Goal: Information Seeking & Learning: Learn about a topic

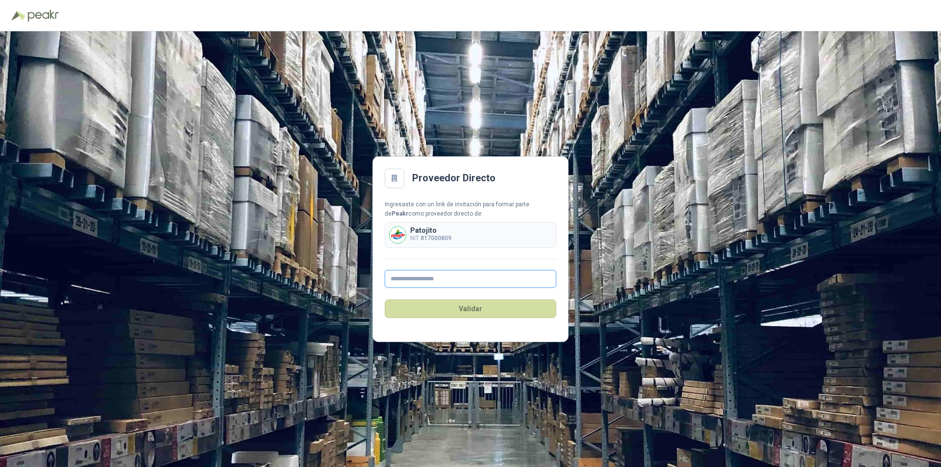
click at [425, 277] on input "text" at bounding box center [471, 279] width 172 height 18
type input "**********"
click at [510, 304] on button "Validar" at bounding box center [471, 308] width 172 height 19
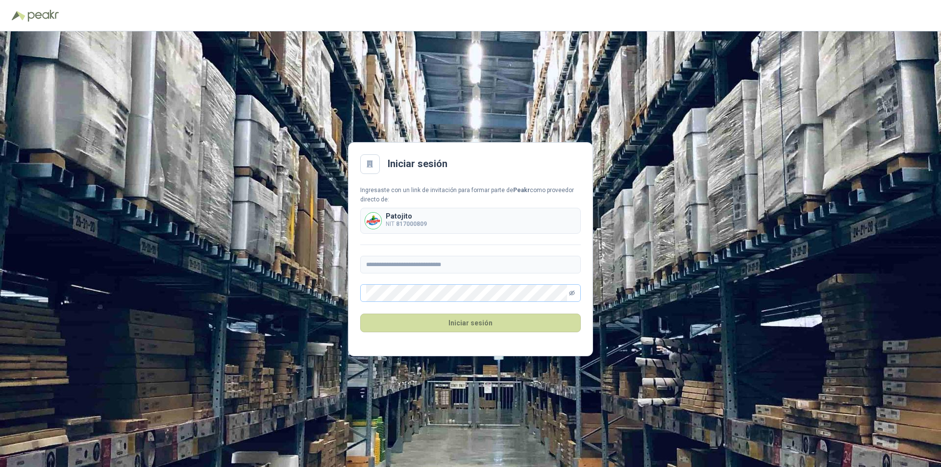
click at [572, 292] on icon "eye-invisible" at bounding box center [572, 293] width 6 height 5
click at [572, 292] on icon "eye" at bounding box center [572, 293] width 2 height 2
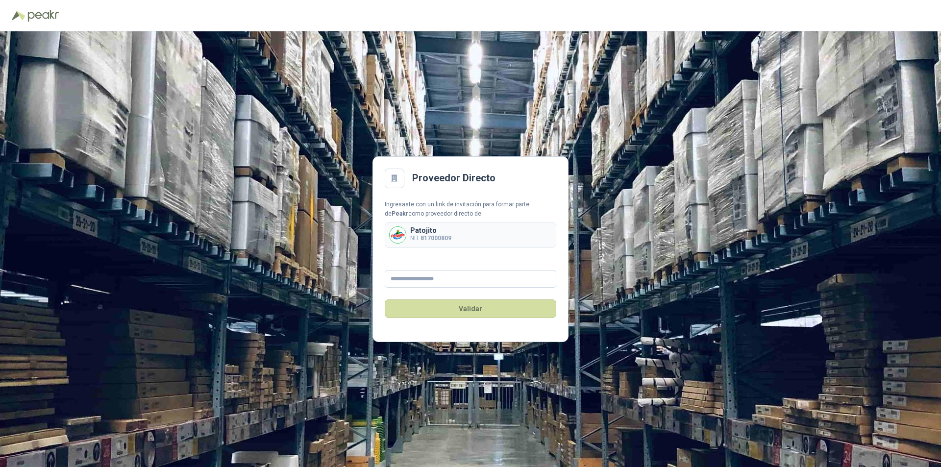
click at [438, 239] on b "817000809" at bounding box center [435, 238] width 31 height 7
click at [404, 280] on input "text" at bounding box center [471, 279] width 172 height 18
type input "**********"
click at [469, 309] on button "Validar" at bounding box center [471, 308] width 172 height 19
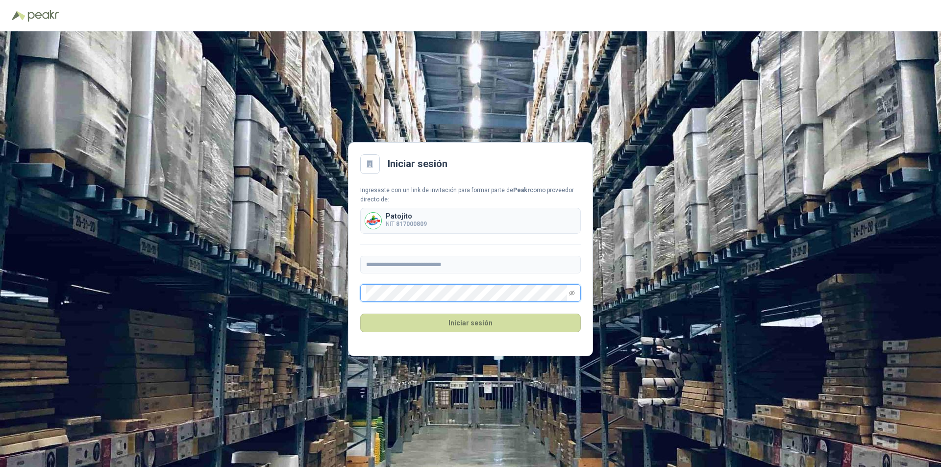
click at [360, 314] on button "Iniciar sesión" at bounding box center [470, 323] width 221 height 19
click at [337, 296] on div "**********" at bounding box center [470, 249] width 941 height 436
click at [457, 320] on button "Iniciar sesión" at bounding box center [470, 323] width 221 height 19
click at [340, 294] on div "**********" at bounding box center [470, 249] width 941 height 436
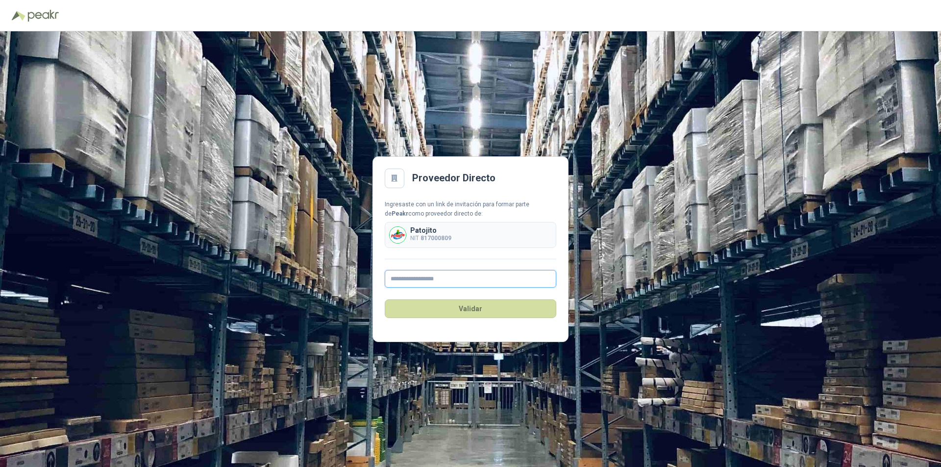
click at [407, 279] on input "text" at bounding box center [471, 279] width 172 height 18
type input "**********"
click at [475, 308] on button "Validar" at bounding box center [471, 308] width 172 height 19
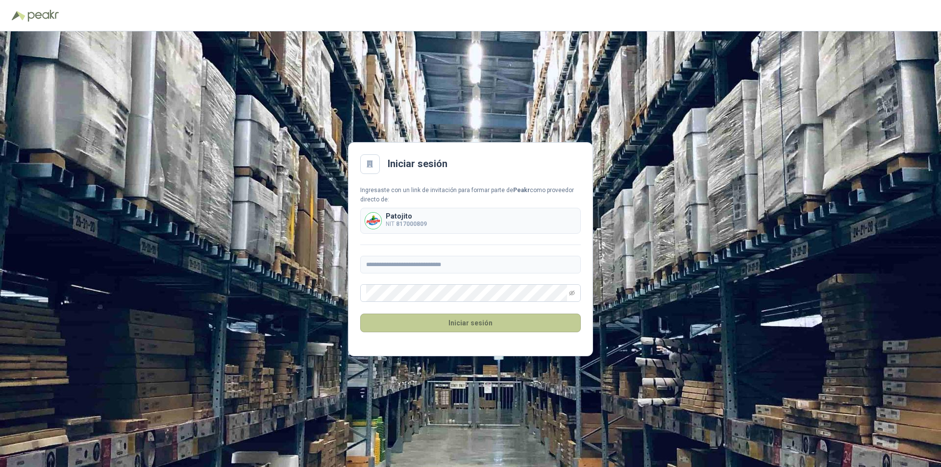
click at [453, 322] on button "Iniciar sesión" at bounding box center [470, 323] width 221 height 19
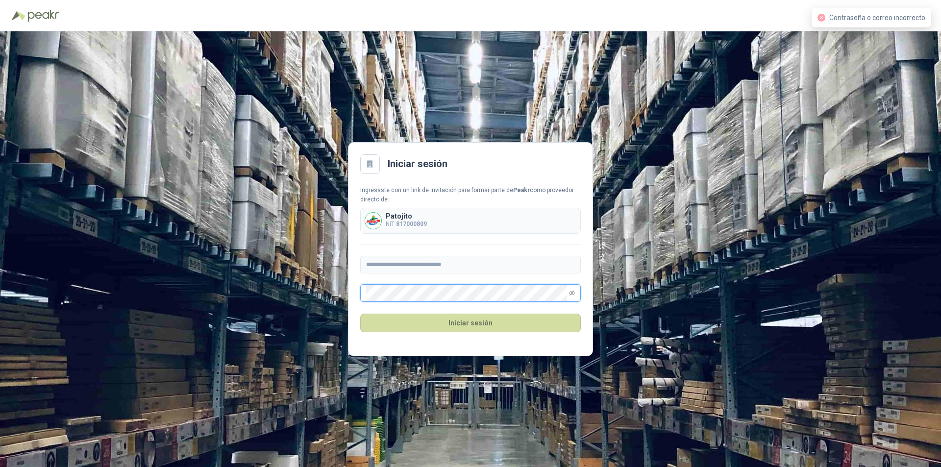
click at [342, 293] on div "**********" at bounding box center [470, 249] width 941 height 436
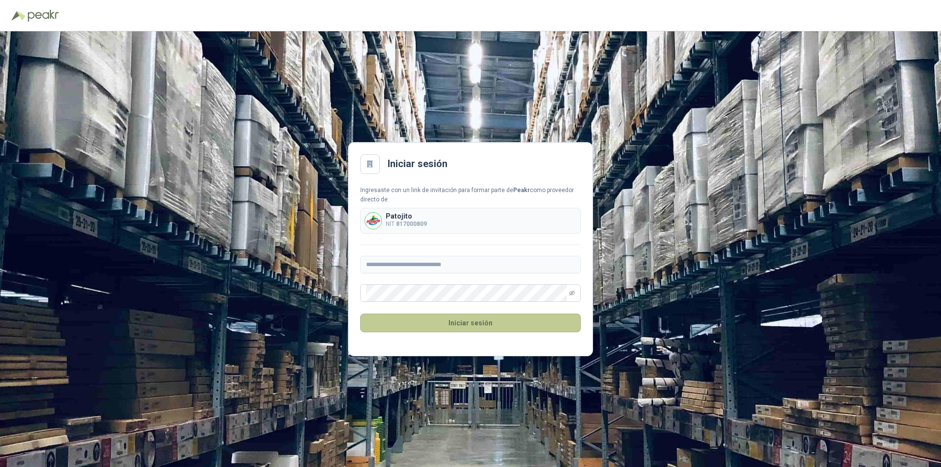
click at [466, 320] on button "Iniciar sesión" at bounding box center [470, 323] width 221 height 19
click at [570, 292] on icon "eye-invisible" at bounding box center [572, 293] width 6 height 6
click at [360, 314] on button "Iniciar sesión" at bounding box center [470, 323] width 221 height 19
click at [370, 164] on icon at bounding box center [370, 164] width 6 height 7
click at [572, 292] on icon "eye" at bounding box center [571, 293] width 5 height 3
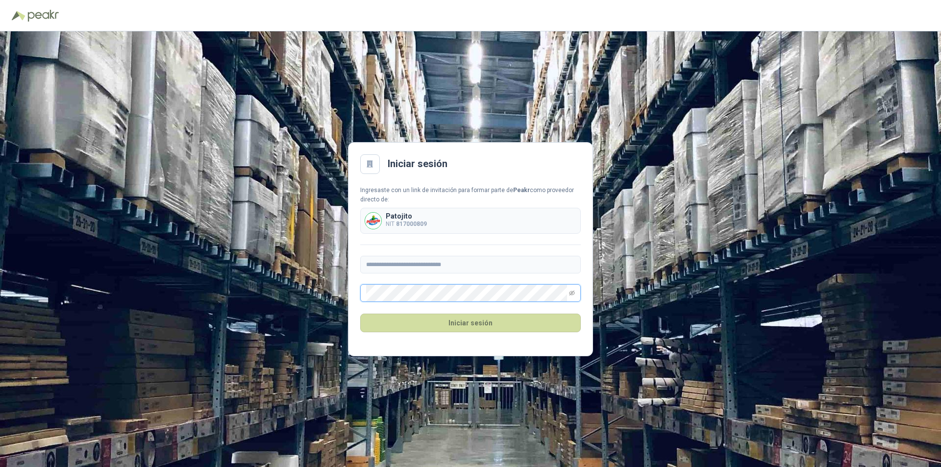
click at [572, 292] on icon "eye-invisible" at bounding box center [572, 293] width 6 height 6
click at [497, 321] on button "Iniciar sesión" at bounding box center [470, 323] width 221 height 19
click at [844, 26] on div "Contraseña o correo incorrecto" at bounding box center [872, 18] width 120 height 20
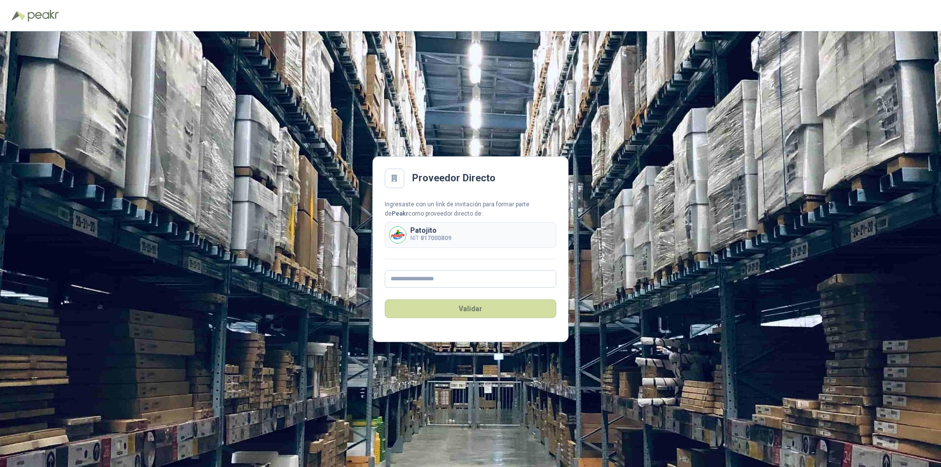
click at [401, 235] on img at bounding box center [398, 235] width 16 height 16
click at [401, 180] on div at bounding box center [395, 179] width 20 height 20
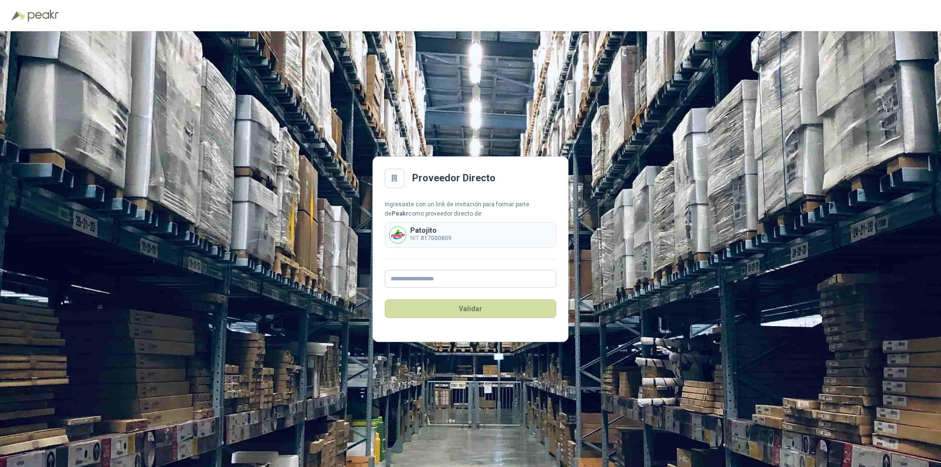
click at [403, 177] on div at bounding box center [395, 179] width 20 height 20
click at [440, 176] on h2 "Proveedor Directo" at bounding box center [453, 178] width 83 height 15
click at [485, 176] on h2 "Proveedor Directo" at bounding box center [453, 178] width 83 height 15
click at [408, 210] on b "Peakr" at bounding box center [400, 213] width 17 height 7
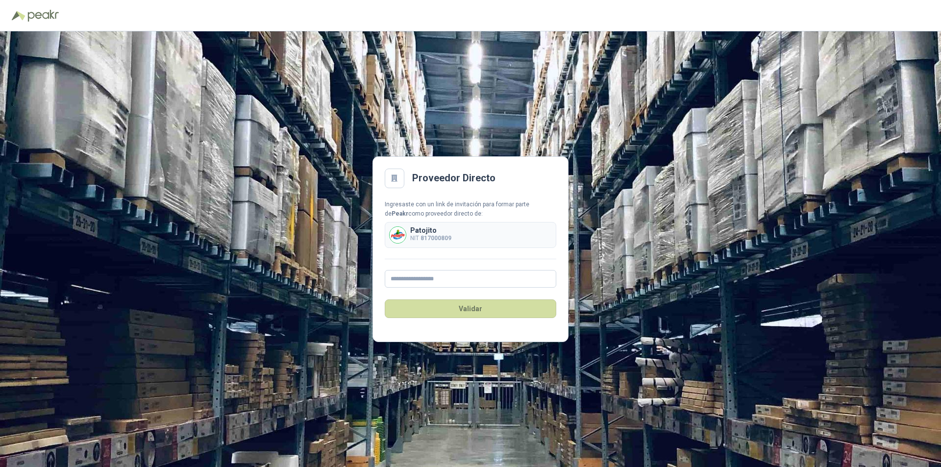
click at [413, 233] on p "Patojito" at bounding box center [430, 230] width 41 height 7
click at [409, 283] on input "text" at bounding box center [471, 279] width 172 height 18
type input "**********"
click at [480, 309] on button "Validar" at bounding box center [471, 308] width 172 height 19
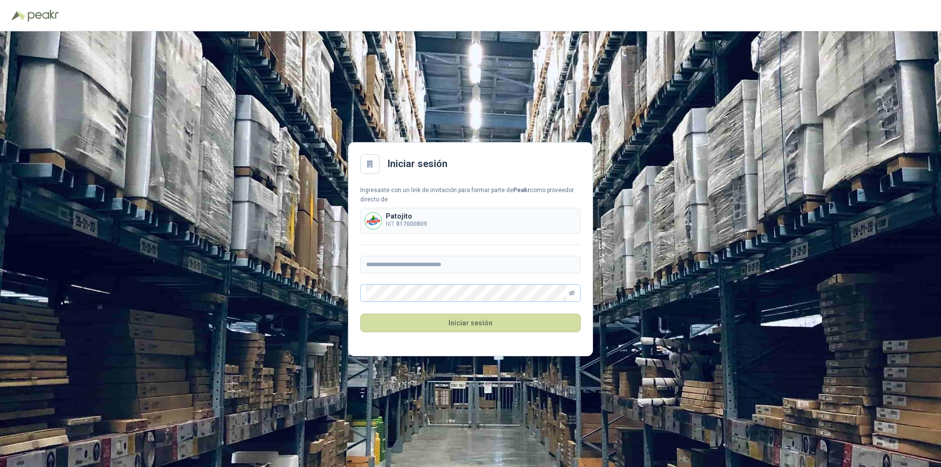
click at [570, 292] on icon "eye-invisible" at bounding box center [572, 293] width 6 height 6
click at [455, 318] on button "Iniciar sesión" at bounding box center [470, 323] width 221 height 19
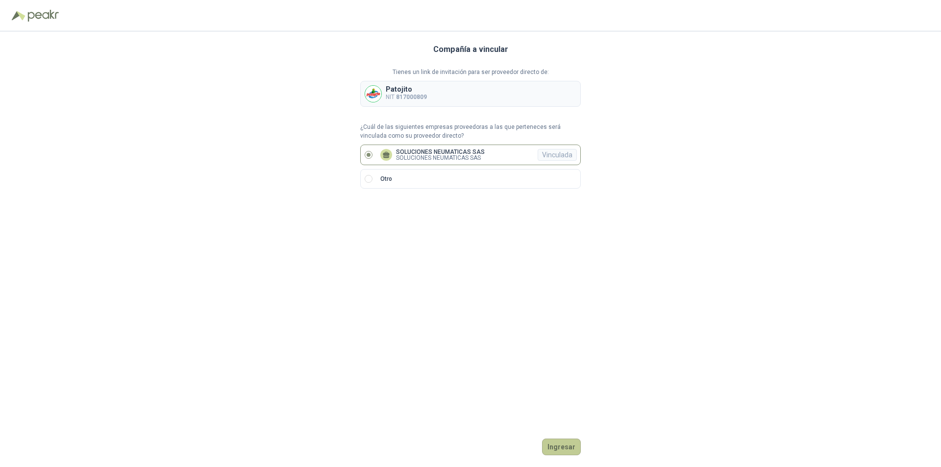
click at [561, 446] on button "Ingresar" at bounding box center [561, 447] width 39 height 17
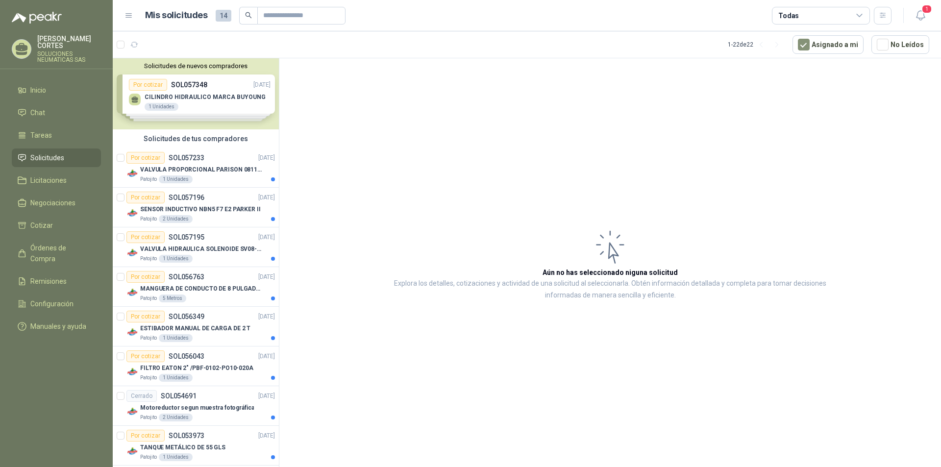
click at [192, 88] on div "Solicitudes de nuevos compradores Por cotizar SOL057348 25/09/25 CILINDRO HIDRA…" at bounding box center [196, 93] width 166 height 71
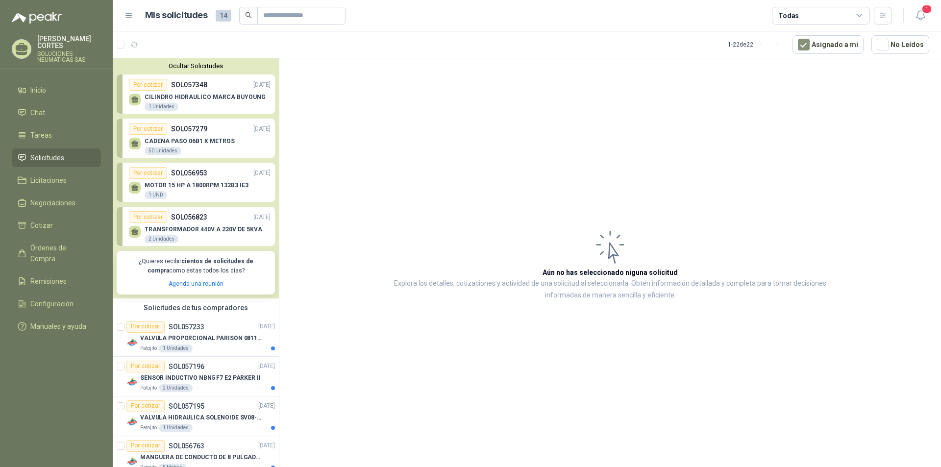
click at [173, 133] on p "SOL057279" at bounding box center [189, 128] width 36 height 11
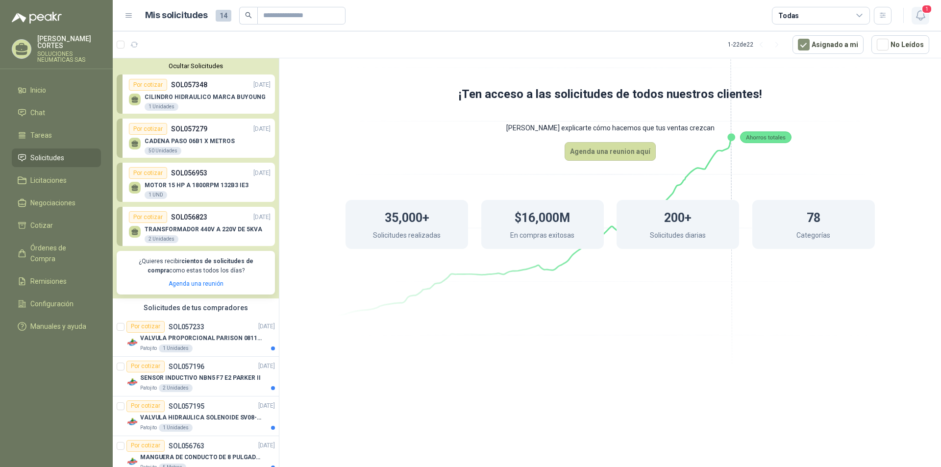
click at [922, 16] on icon "button" at bounding box center [920, 15] width 12 height 12
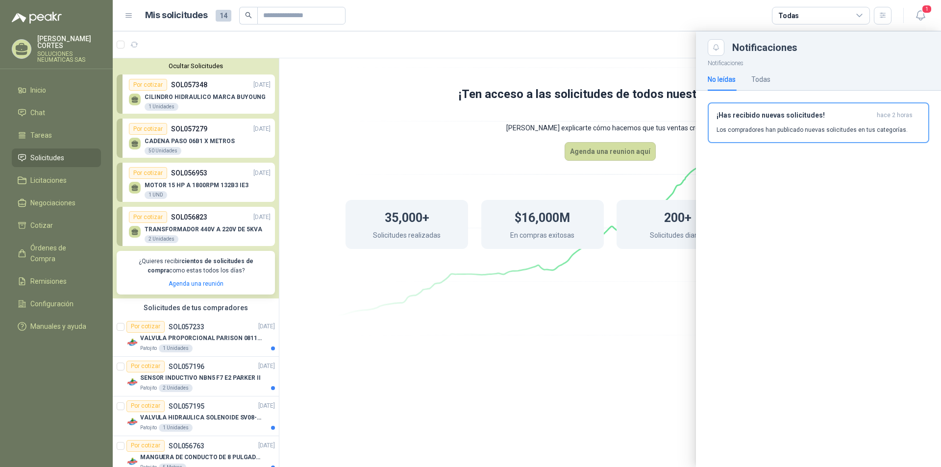
click at [567, 42] on div at bounding box center [527, 249] width 828 height 436
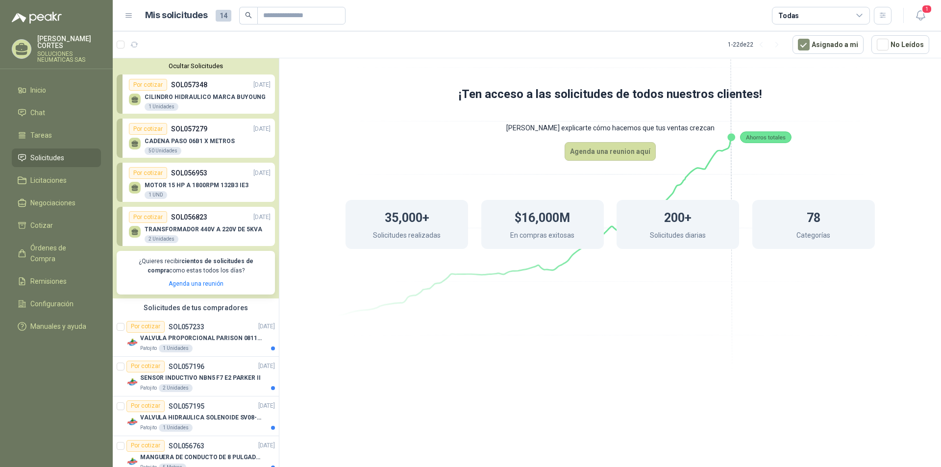
click at [309, 273] on div "35,000+ Solicitudes realizadas $16,000M En compras exitosas 200+ Solicitudes di…" at bounding box center [610, 224] width 608 height 127
click at [180, 339] on p "VALVULA PROPORCIONAL PARISON 0811404612 / 4WRPEH6C4 REXROTH" at bounding box center [201, 338] width 122 height 9
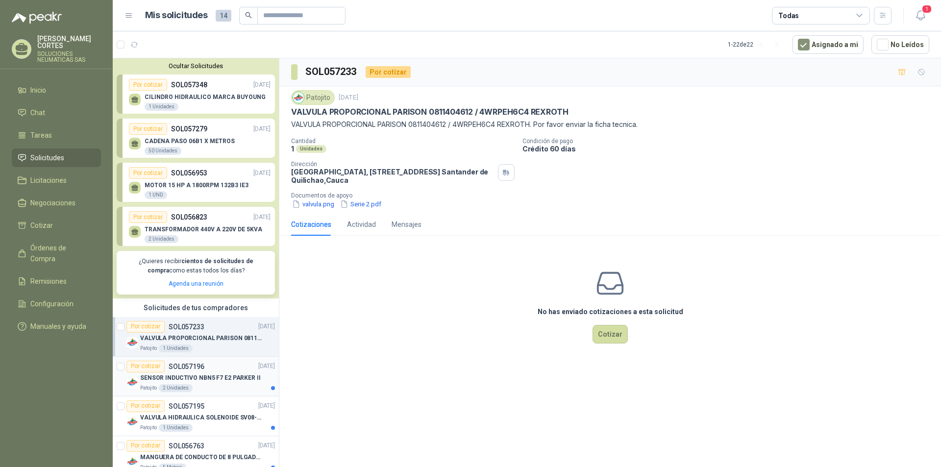
click at [172, 378] on p "SENSOR INDUCTIVO NBN5 F7 E2 PARKER II" at bounding box center [200, 377] width 121 height 9
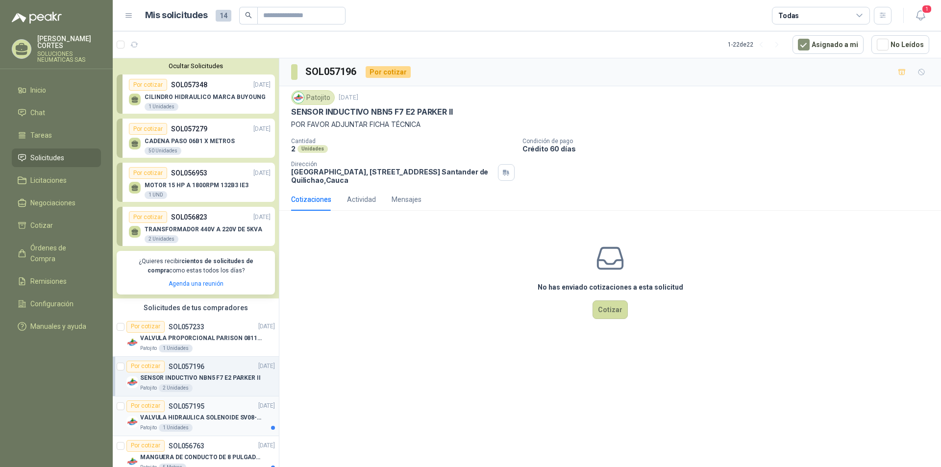
click at [190, 417] on p "VALVULA HIDRAULICA SOLENOIDE SV08-20 REF : SV08-3B-N-24DC-DG NORMALMENTE CERRADA" at bounding box center [201, 417] width 122 height 9
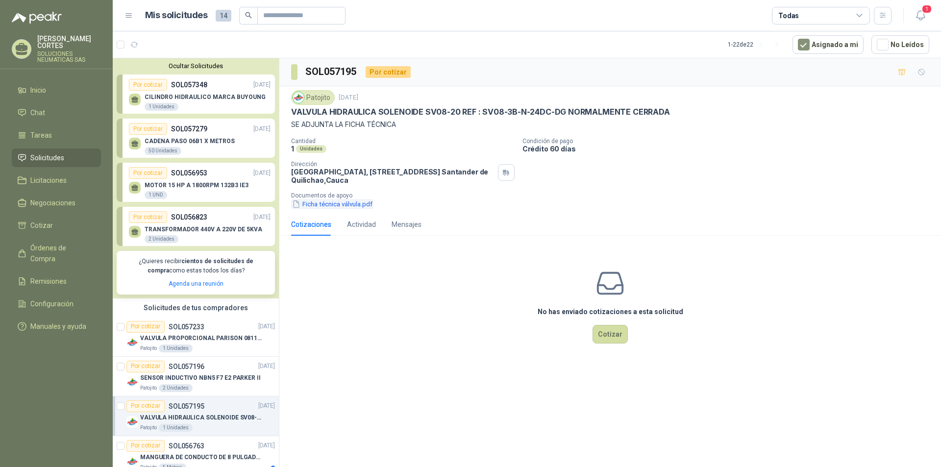
click at [316, 204] on button "Ficha técnica válvula.pdf" at bounding box center [332, 204] width 82 height 10
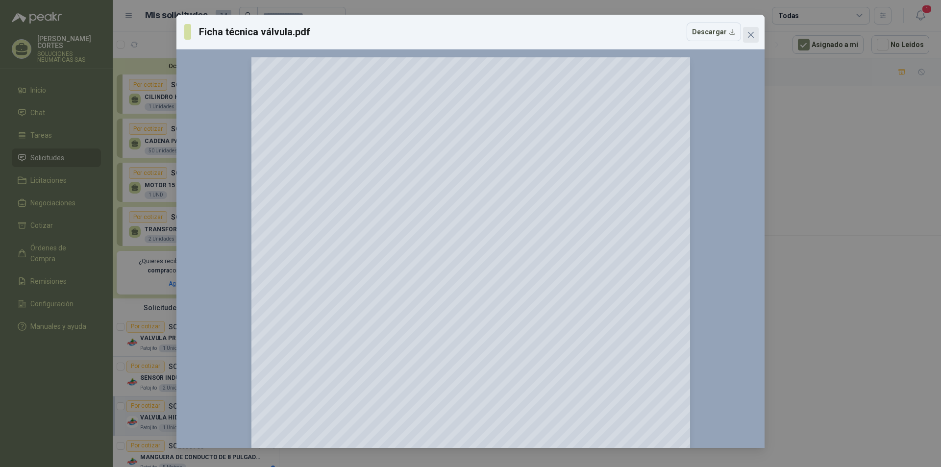
click at [756, 38] on span "Close" at bounding box center [751, 35] width 16 height 8
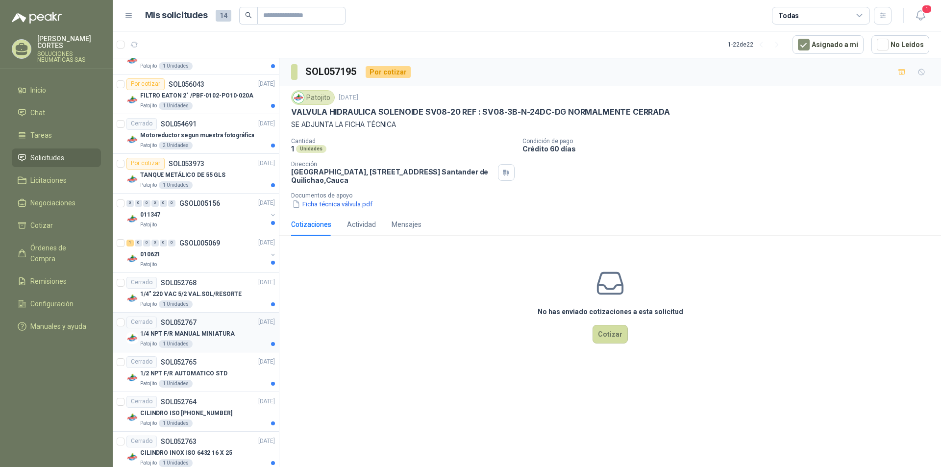
scroll to position [539, 0]
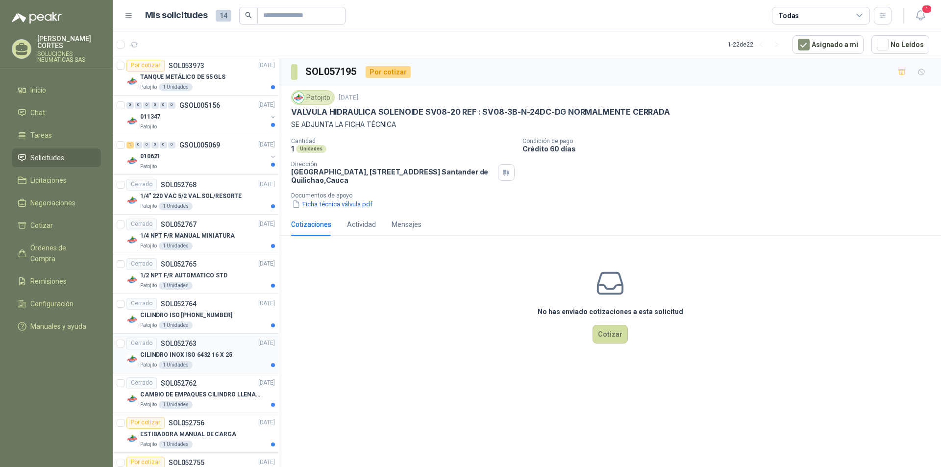
click at [181, 355] on p "CILINDRO INOX ISO 6432 16 X 25" at bounding box center [186, 354] width 92 height 9
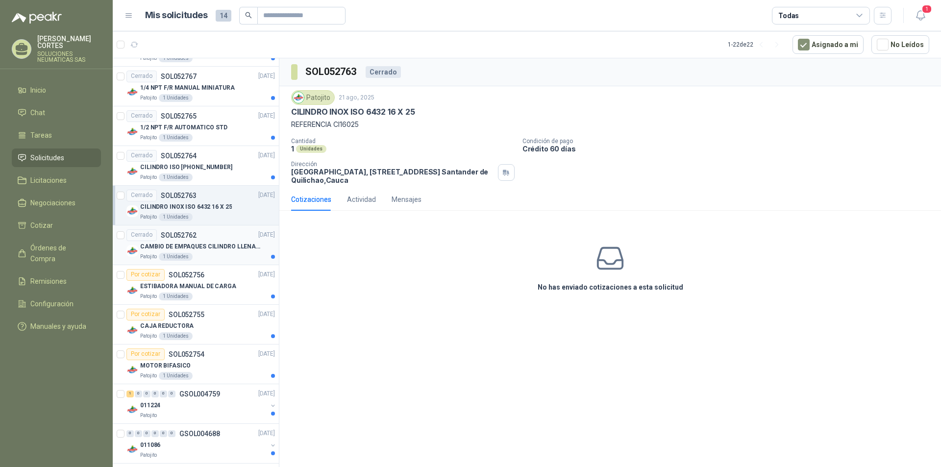
scroll to position [734, 0]
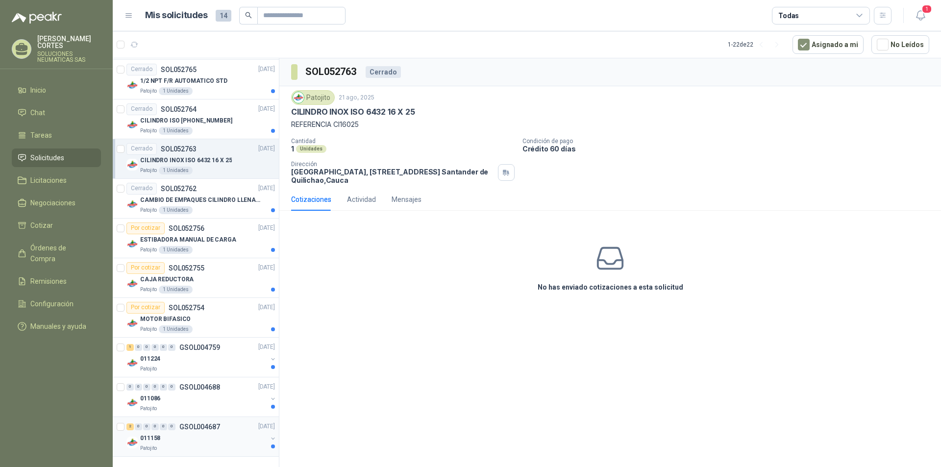
click at [196, 428] on p "GSOL004687" at bounding box center [199, 426] width 41 height 7
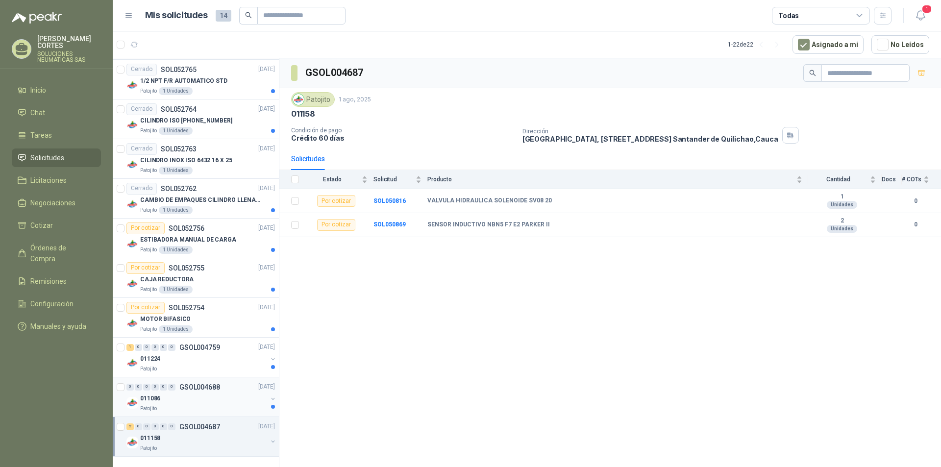
click at [196, 386] on p "GSOL004688" at bounding box center [199, 387] width 41 height 7
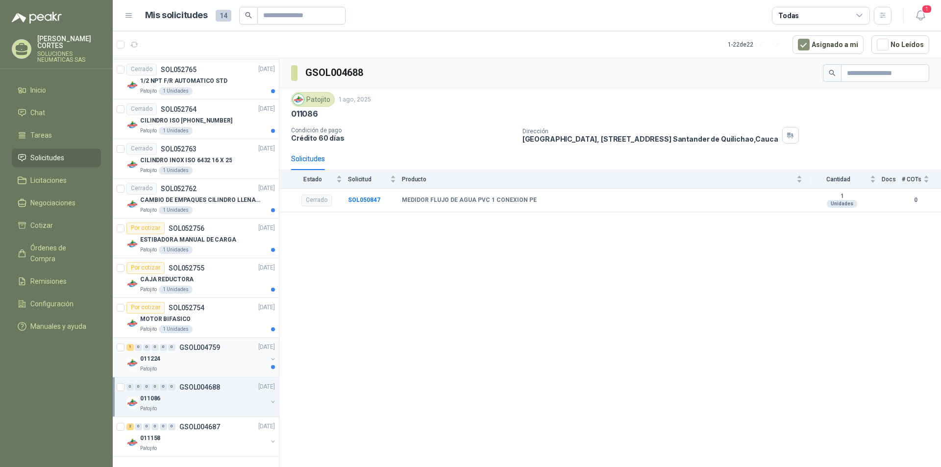
click at [196, 345] on p "GSOL004759" at bounding box center [199, 347] width 41 height 7
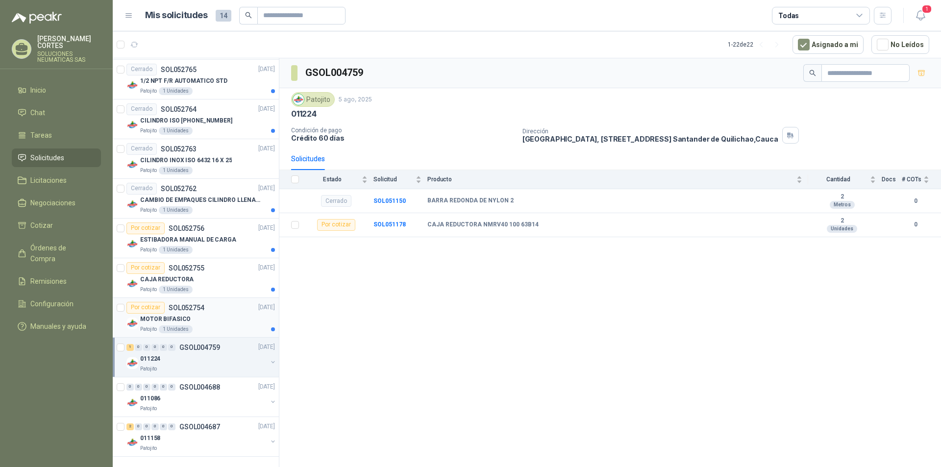
click at [190, 307] on p "SOL052754" at bounding box center [187, 307] width 36 height 7
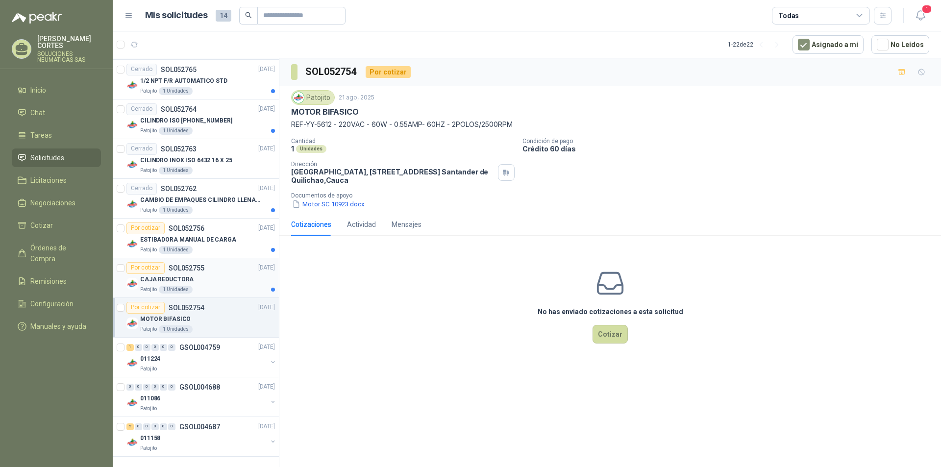
click at [193, 265] on p "SOL052755" at bounding box center [187, 268] width 36 height 7
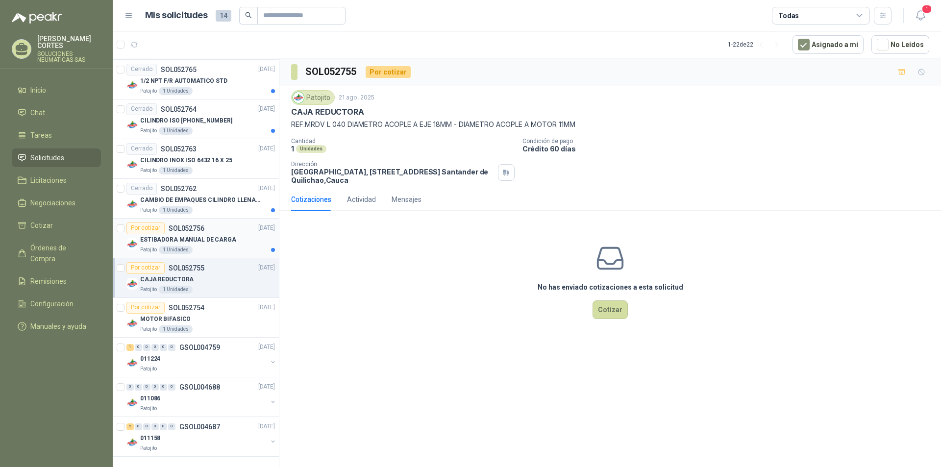
click at [193, 229] on p "SOL052756" at bounding box center [187, 228] width 36 height 7
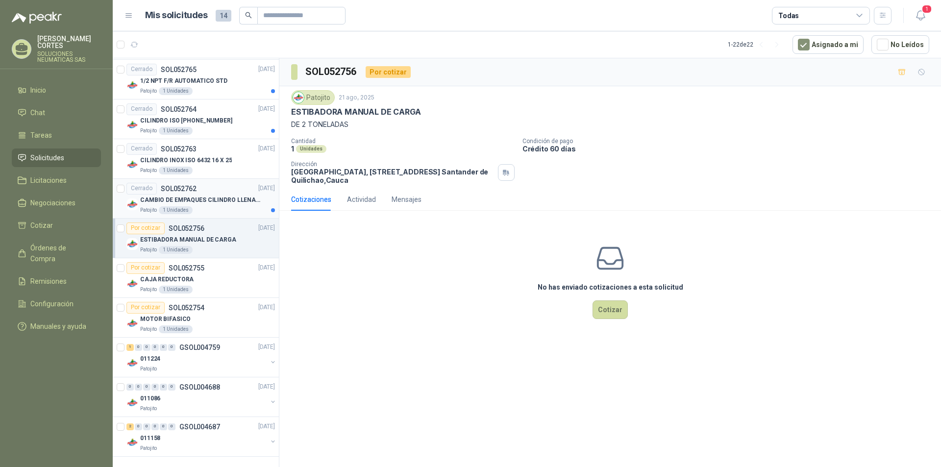
click at [187, 190] on p "SOL052762" at bounding box center [179, 188] width 36 height 7
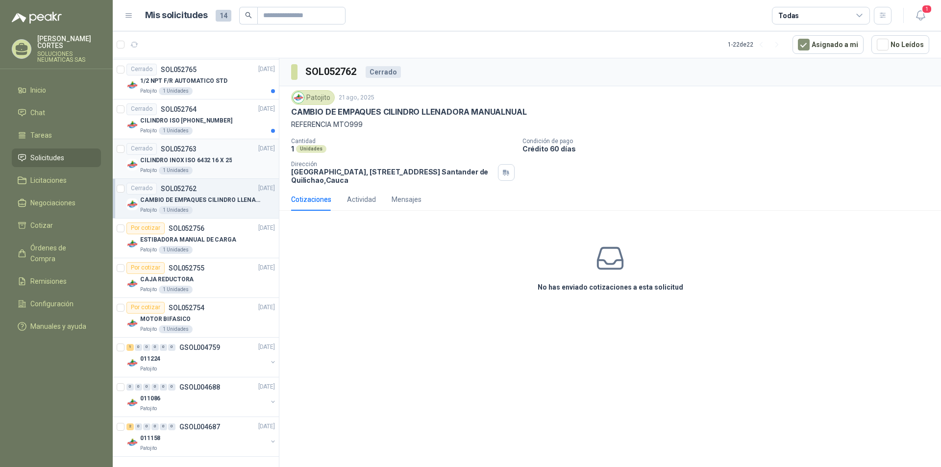
click at [177, 147] on p "SOL052763" at bounding box center [179, 149] width 36 height 7
click at [321, 199] on div "Cotizaciones" at bounding box center [311, 199] width 40 height 11
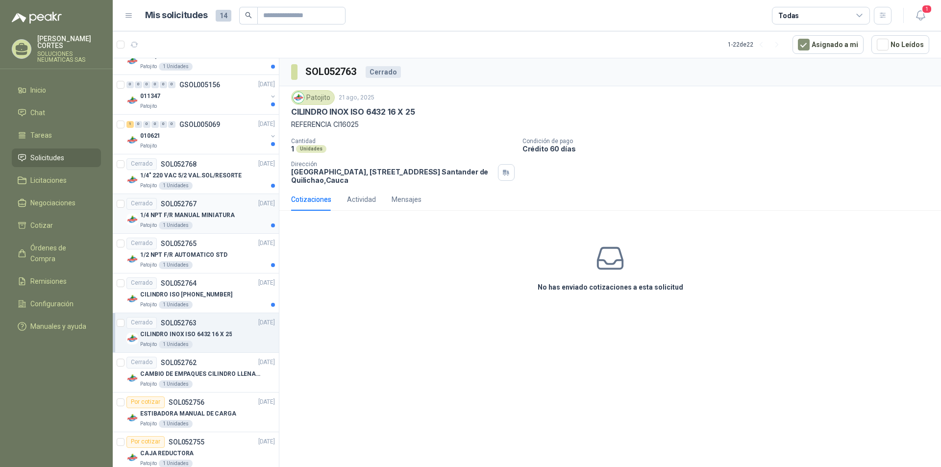
scroll to position [538, 0]
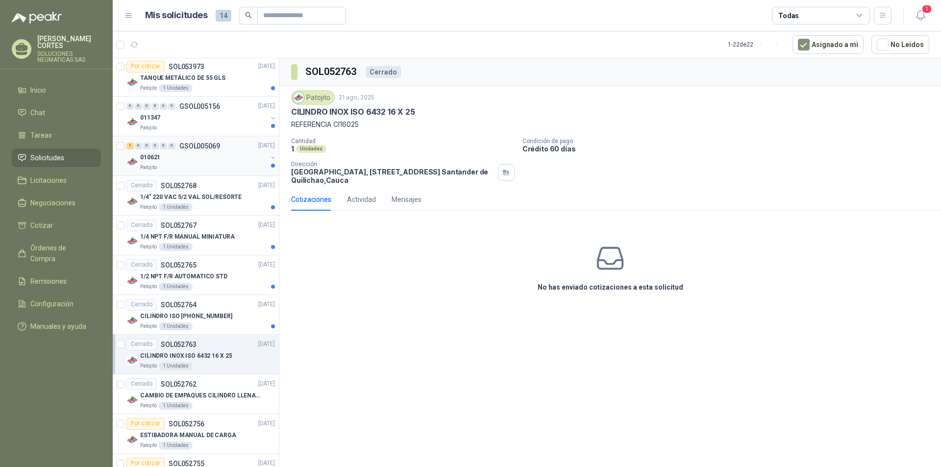
click at [197, 147] on p "GSOL005069" at bounding box center [199, 146] width 41 height 7
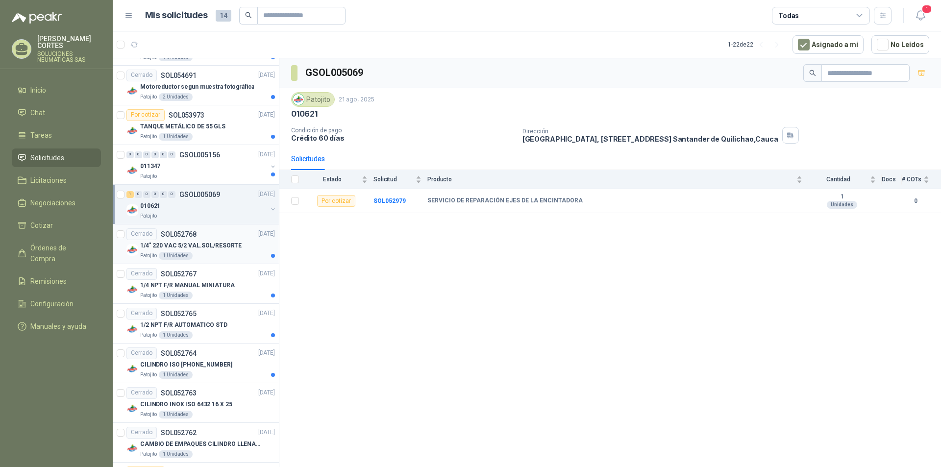
scroll to position [489, 0]
click at [202, 160] on div "0 0 0 0 0 0 GSOL005156 26/08/25" at bounding box center [201, 155] width 150 height 12
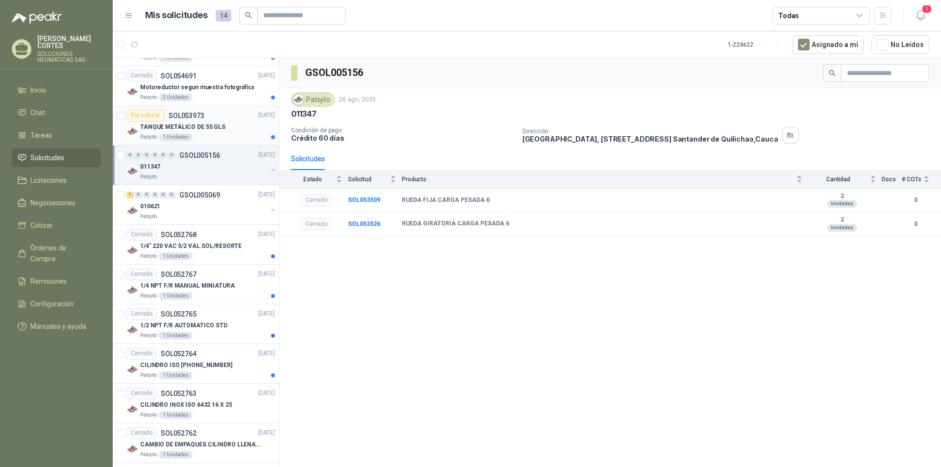
click at [196, 115] on p "SOL053973" at bounding box center [187, 115] width 36 height 7
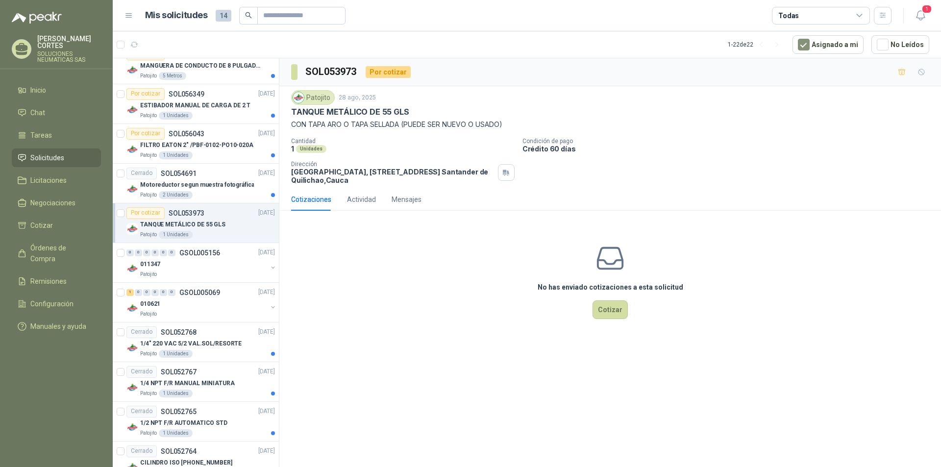
scroll to position [391, 0]
click at [189, 133] on p "SOL056043" at bounding box center [187, 134] width 36 height 7
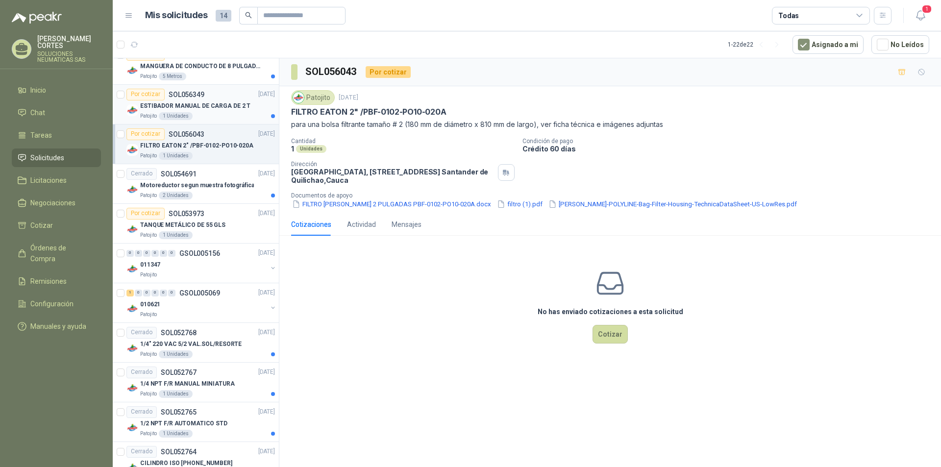
click at [184, 91] on p "SOL056349" at bounding box center [187, 94] width 36 height 7
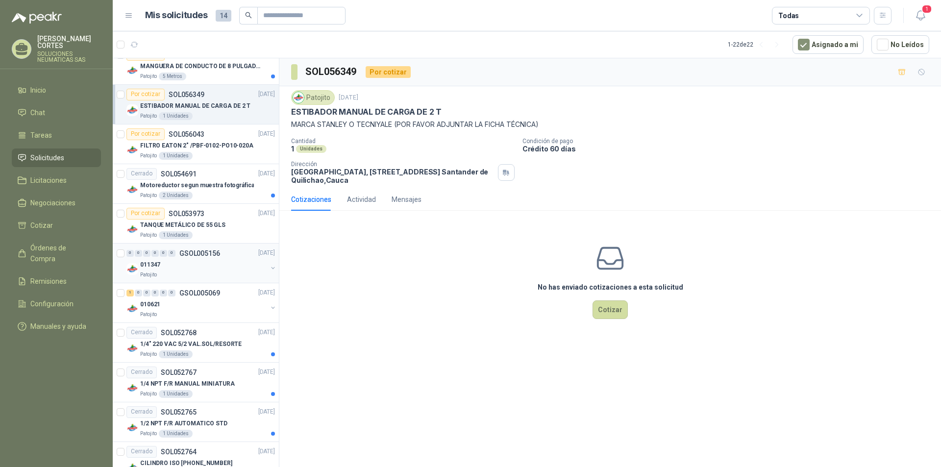
scroll to position [342, 0]
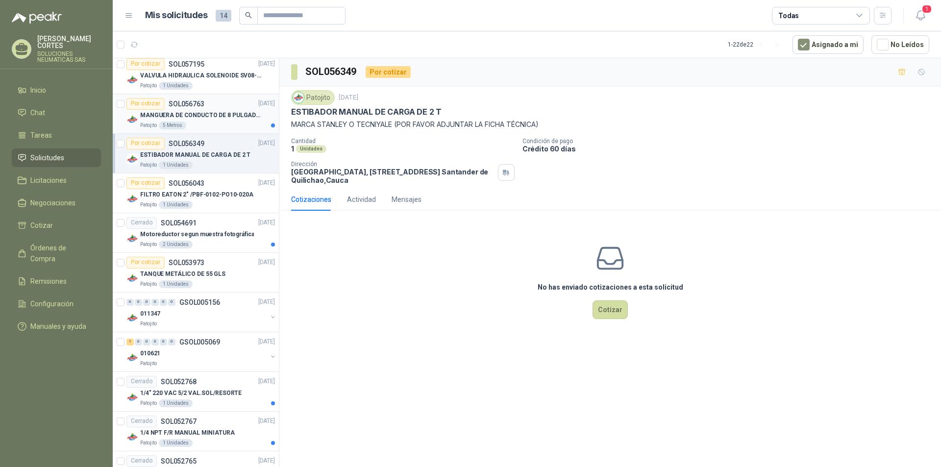
click at [176, 113] on p "MANGUERA DE CONDUCTO DE 8 PULGADAS DE ALAMBRE DE ACERO PU" at bounding box center [201, 115] width 122 height 9
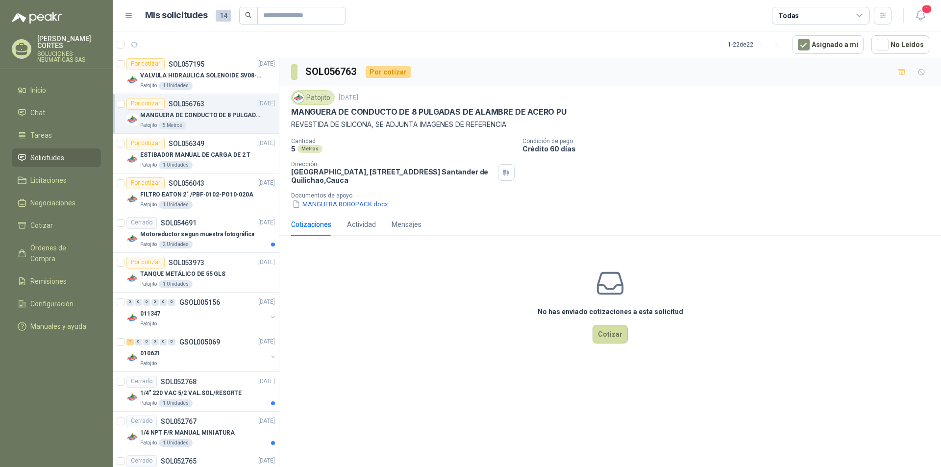
scroll to position [293, 0]
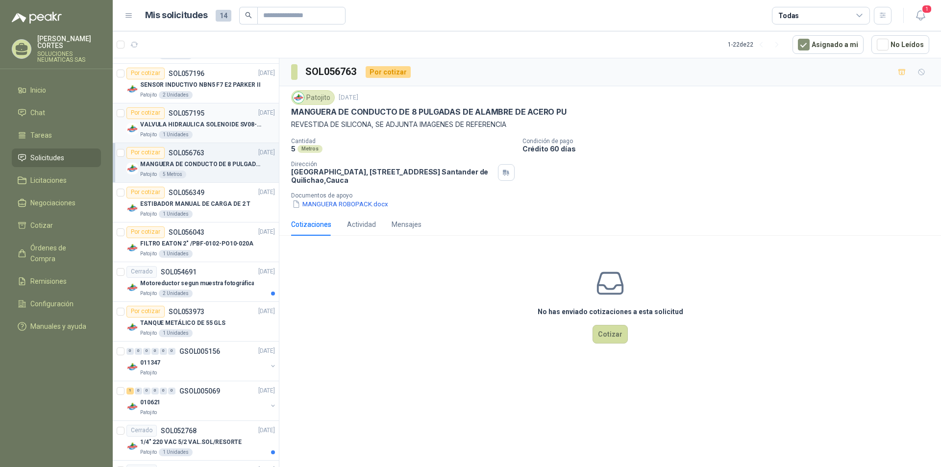
click at [176, 125] on p "VALVULA HIDRAULICA SOLENOIDE SV08-20 REF : SV08-3B-N-24DC-DG NORMALMENTE CERRADA" at bounding box center [201, 124] width 122 height 9
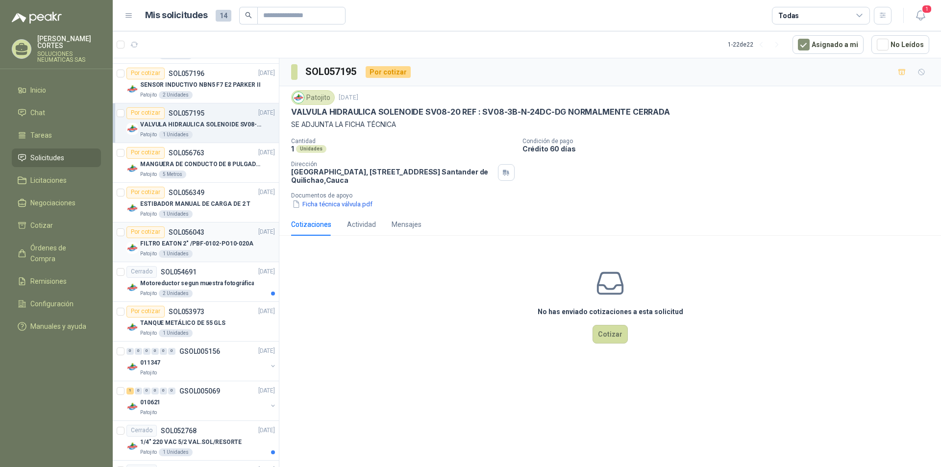
scroll to position [244, 0]
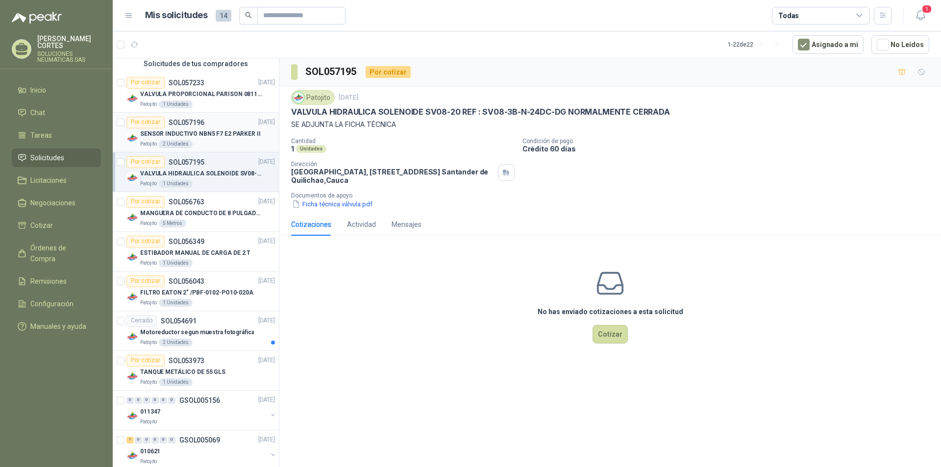
click at [175, 128] on div "Por cotizar SOL057196" at bounding box center [165, 123] width 78 height 12
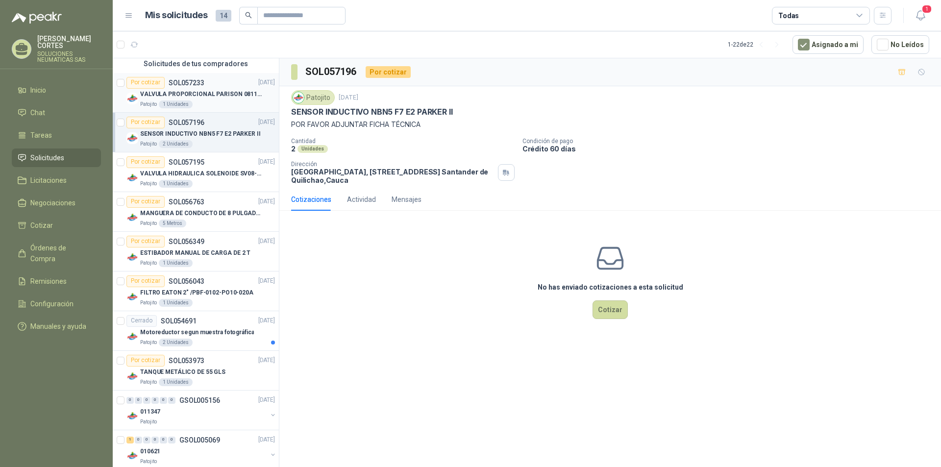
click at [177, 88] on div "Por cotizar SOL057233" at bounding box center [165, 83] width 78 height 12
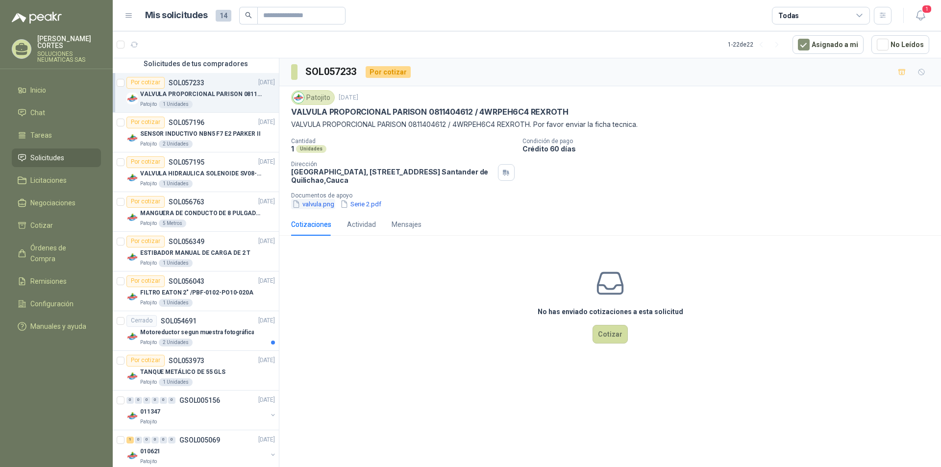
click at [321, 203] on button "valvula.png" at bounding box center [313, 204] width 44 height 10
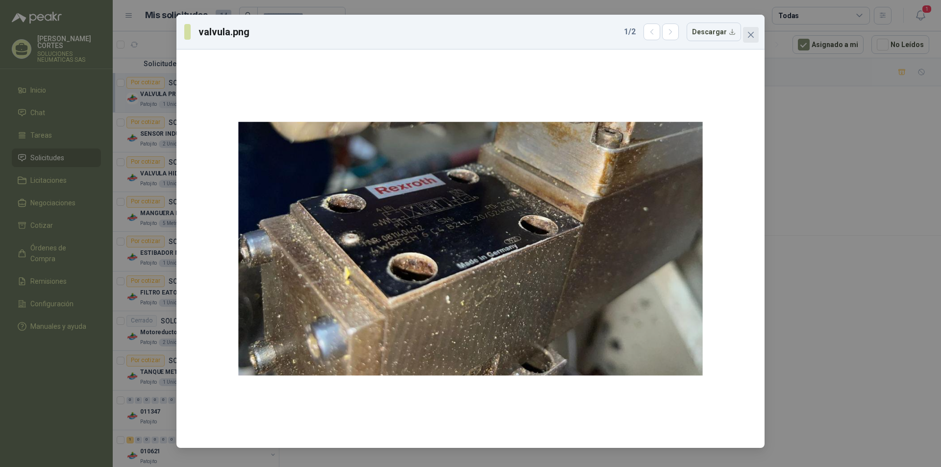
click at [750, 29] on button "Close" at bounding box center [751, 35] width 16 height 16
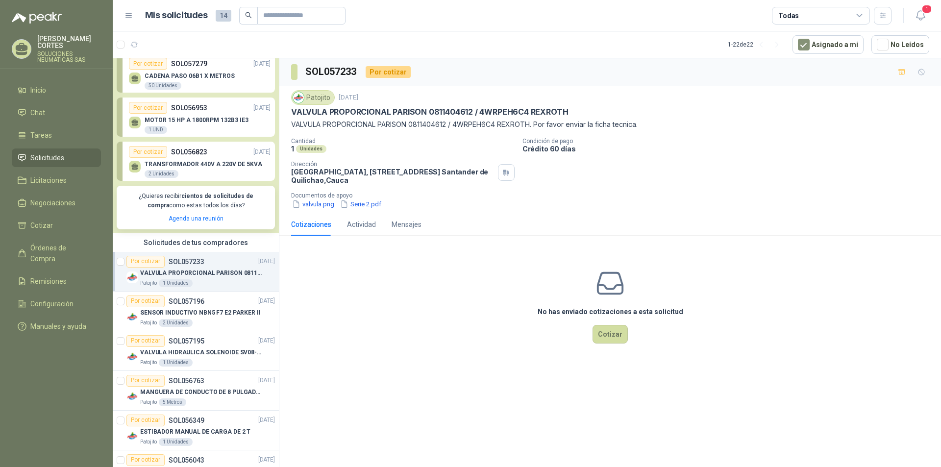
scroll to position [48, 0]
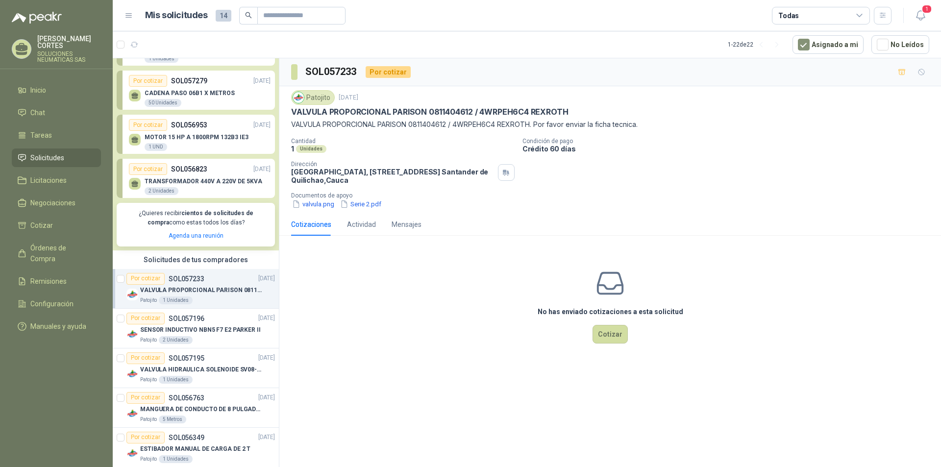
click at [187, 169] on p "SOL056823" at bounding box center [189, 169] width 36 height 11
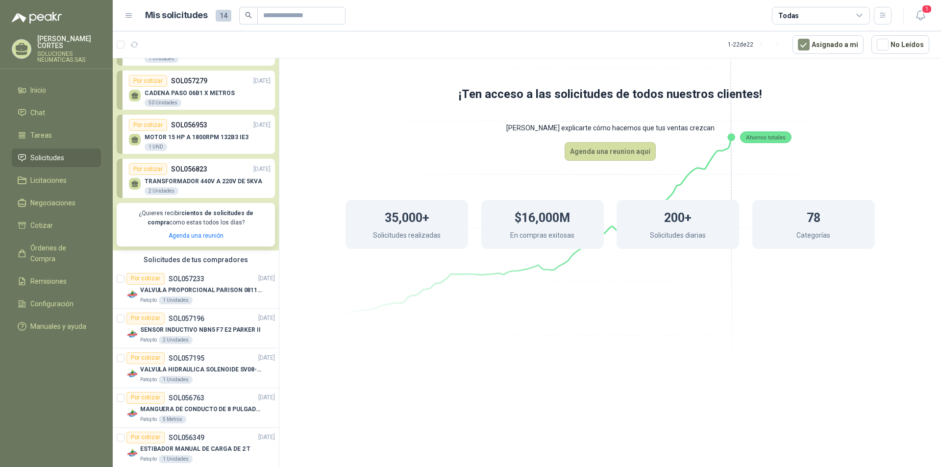
click at [183, 126] on p "SOL056953" at bounding box center [189, 125] width 36 height 11
click at [171, 92] on p "CADENA PASO 06B1 X METROS" at bounding box center [190, 93] width 90 height 7
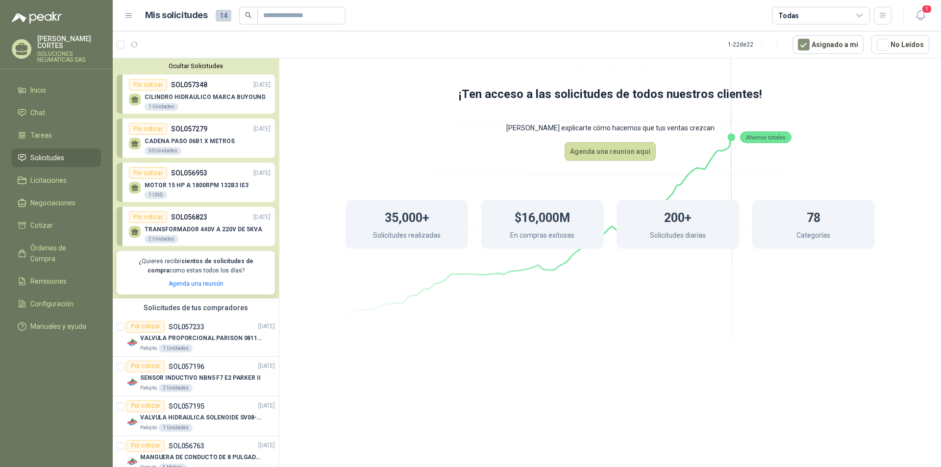
click at [176, 83] on p "SOL057348" at bounding box center [189, 84] width 36 height 11
click at [175, 97] on p "CILINDRO HIDRAULICO MARCA BUYOUNG" at bounding box center [205, 97] width 121 height 7
click at [154, 86] on div "Por cotizar" at bounding box center [148, 85] width 38 height 12
click at [161, 106] on div "1 Unidades" at bounding box center [162, 107] width 34 height 8
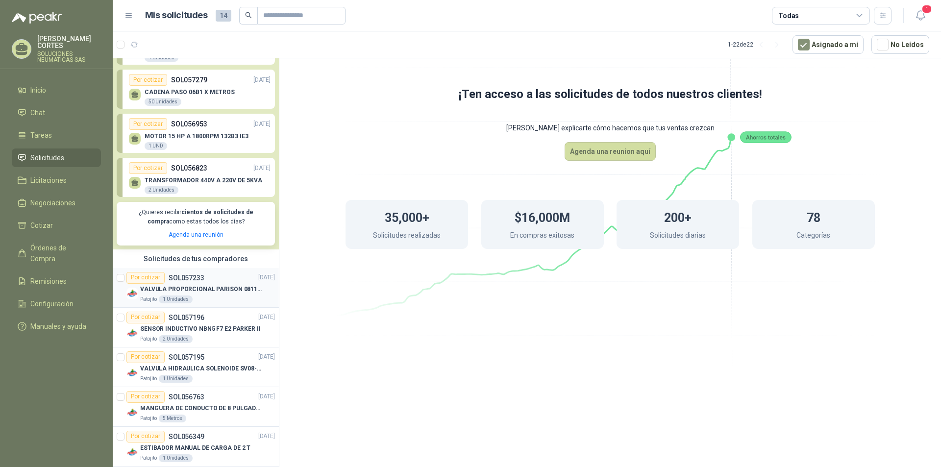
click at [186, 277] on p "SOL057233" at bounding box center [187, 277] width 36 height 7
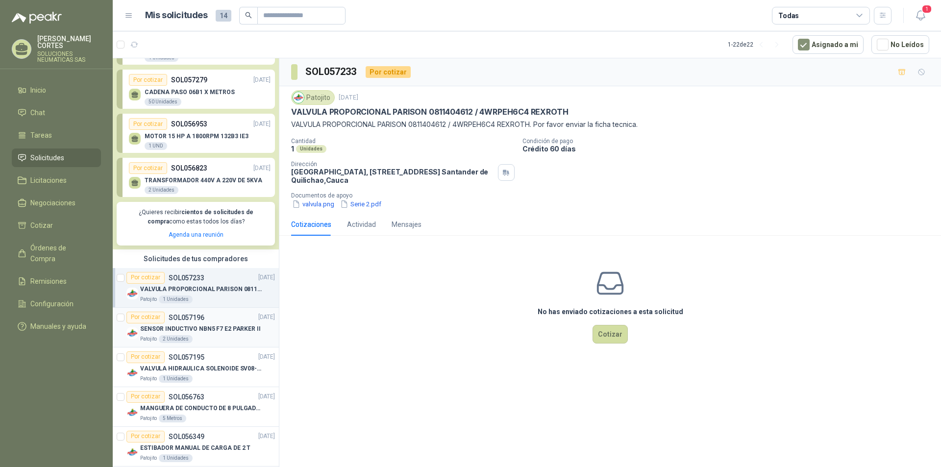
click at [182, 314] on p "SOL057196" at bounding box center [187, 317] width 36 height 7
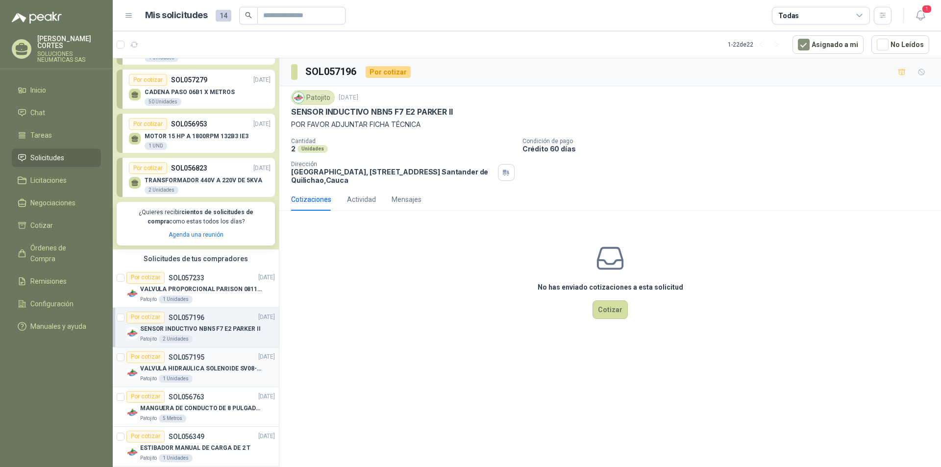
click at [182, 359] on p "SOL057195" at bounding box center [187, 357] width 36 height 7
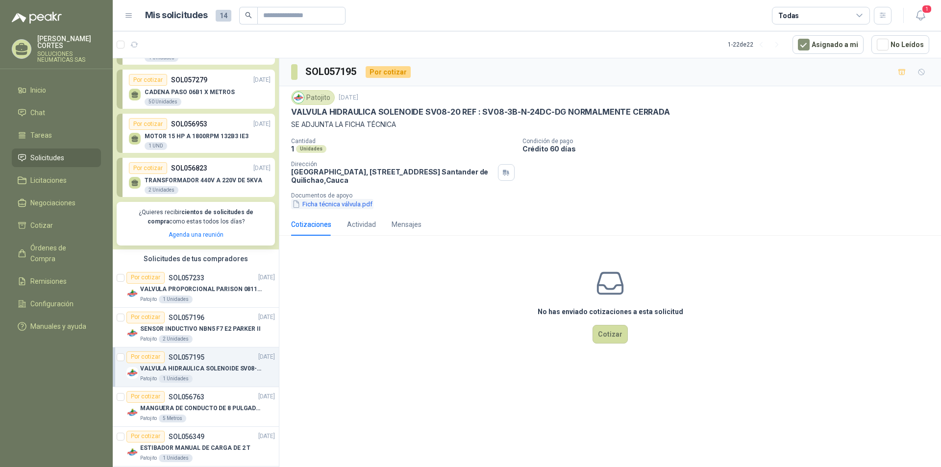
click at [327, 204] on button "Ficha técnica válvula.pdf" at bounding box center [332, 204] width 82 height 10
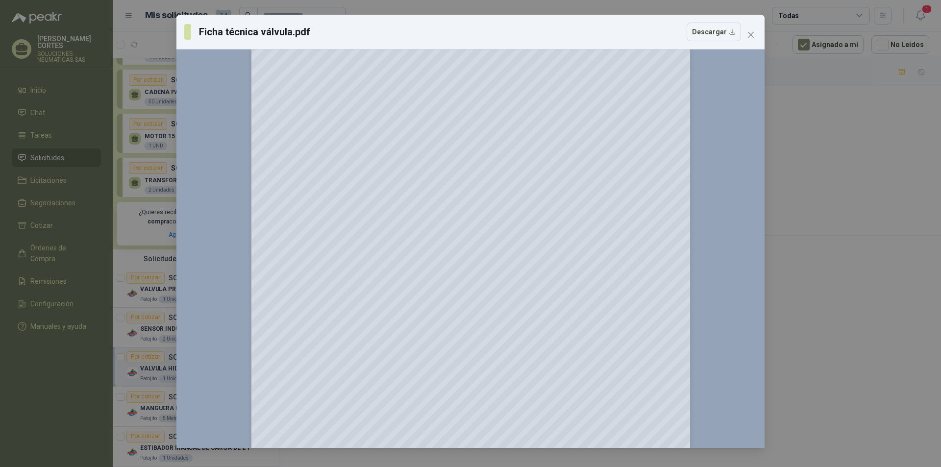
scroll to position [833, 0]
click at [750, 32] on icon "close" at bounding box center [751, 35] width 8 height 8
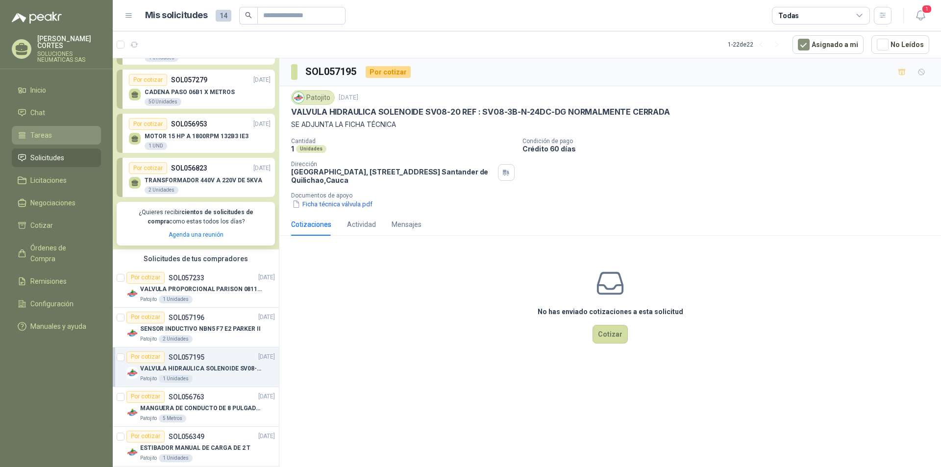
click at [34, 130] on span "Tareas" at bounding box center [41, 135] width 22 height 11
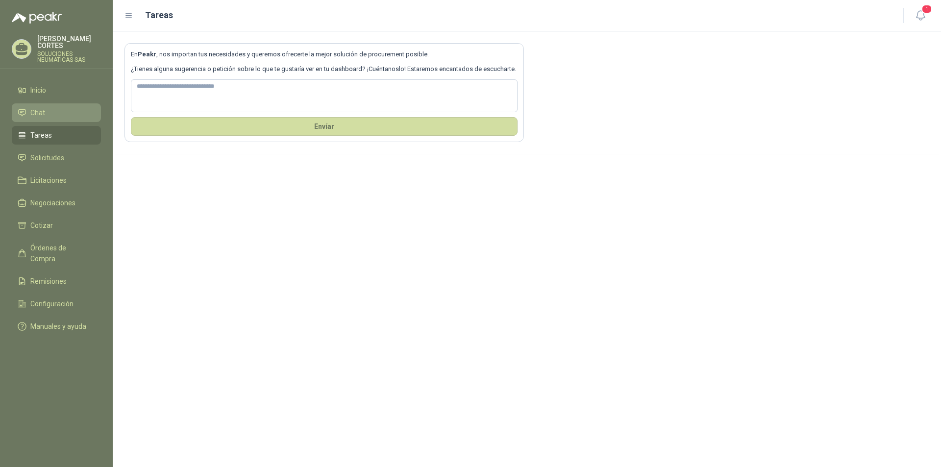
click at [43, 110] on span "Chat" at bounding box center [37, 112] width 15 height 11
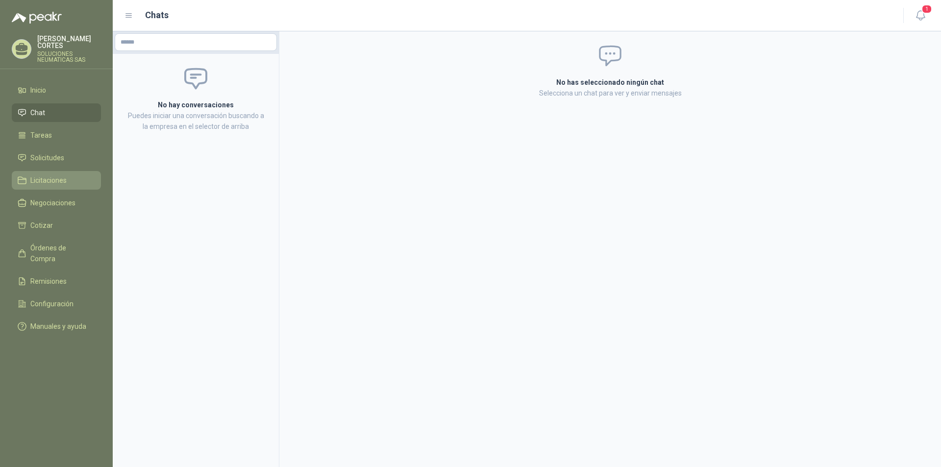
click at [57, 179] on link "Licitaciones" at bounding box center [56, 180] width 89 height 19
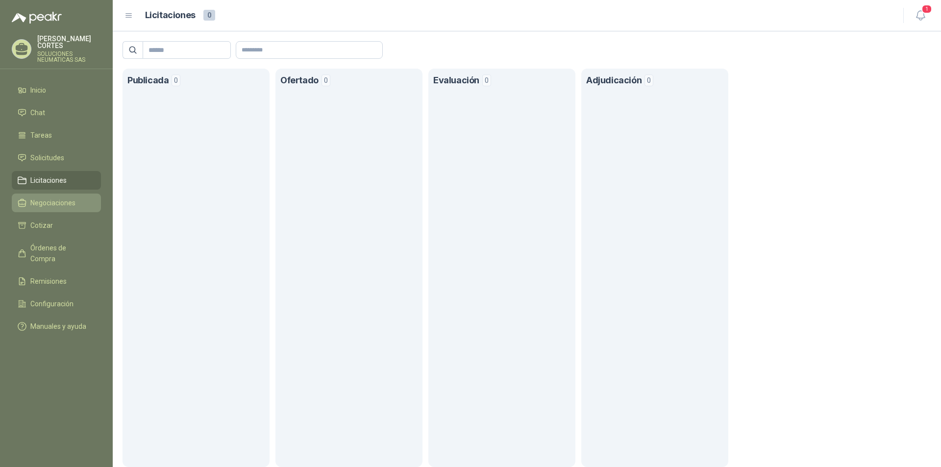
click at [60, 197] on span "Negociaciones" at bounding box center [52, 202] width 45 height 11
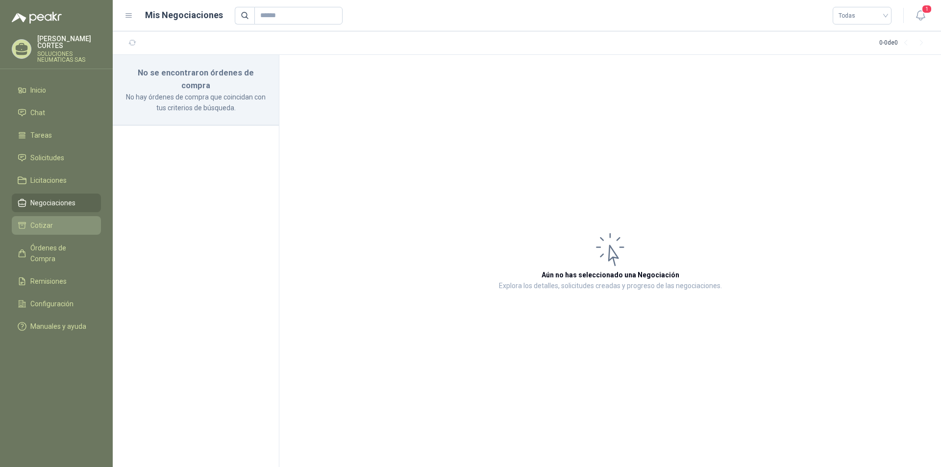
click at [49, 220] on span "Cotizar" at bounding box center [41, 225] width 23 height 11
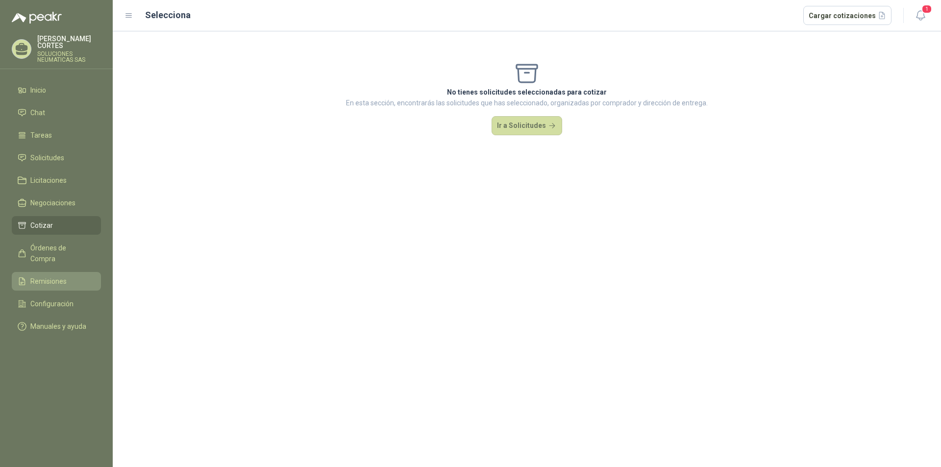
click at [58, 276] on span "Remisiones" at bounding box center [48, 281] width 36 height 11
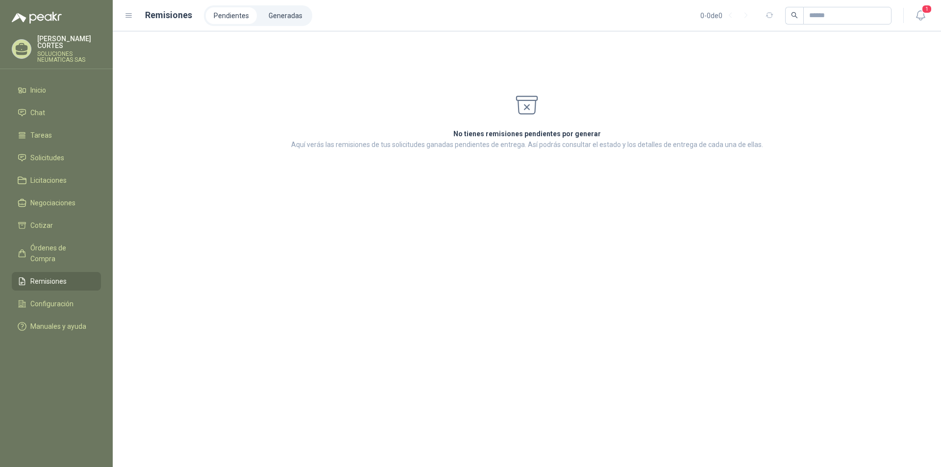
click at [52, 51] on p "SOLUCIONES NEUMATICAS SAS" at bounding box center [69, 57] width 64 height 12
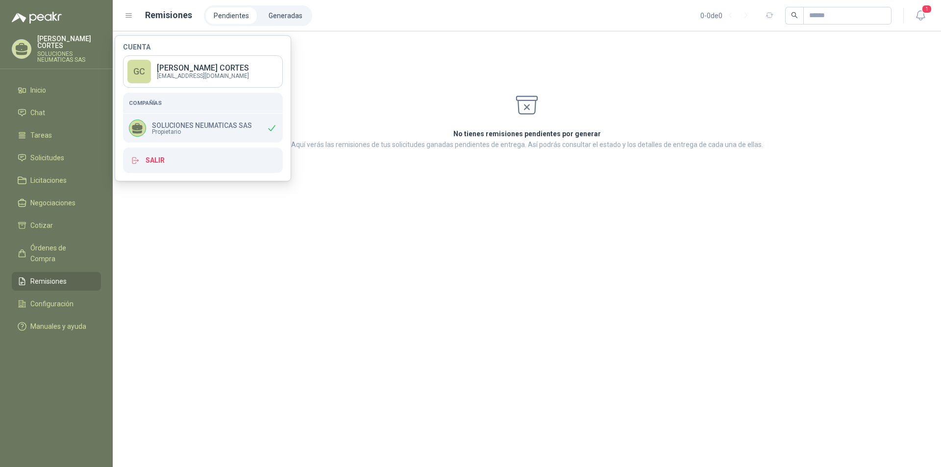
click at [185, 131] on span "Propietario" at bounding box center [202, 132] width 100 height 6
click at [185, 124] on p "SOLUCIONES NEUMATICAS SAS" at bounding box center [202, 125] width 100 height 7
click at [189, 67] on p "GERARDO CORTES" at bounding box center [203, 68] width 92 height 8
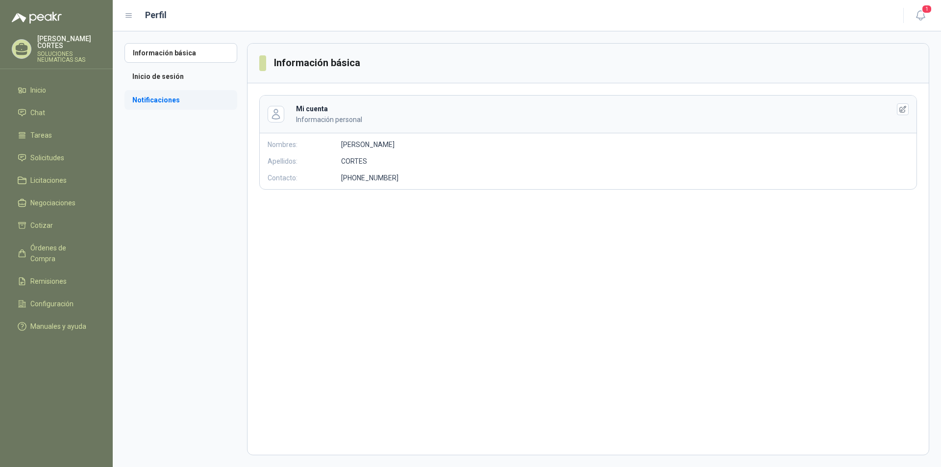
click at [152, 104] on li "Notificaciones" at bounding box center [180, 100] width 113 height 20
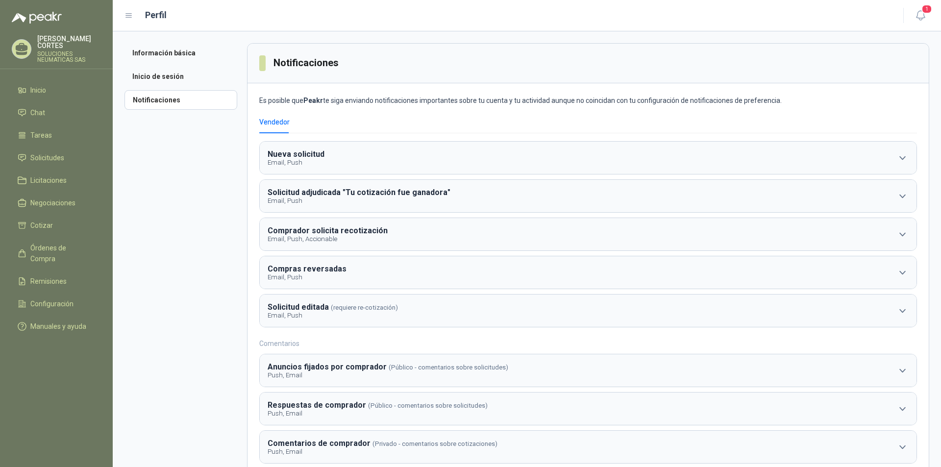
click at [129, 14] on icon at bounding box center [128, 15] width 9 height 9
